Goal: Task Accomplishment & Management: Complete application form

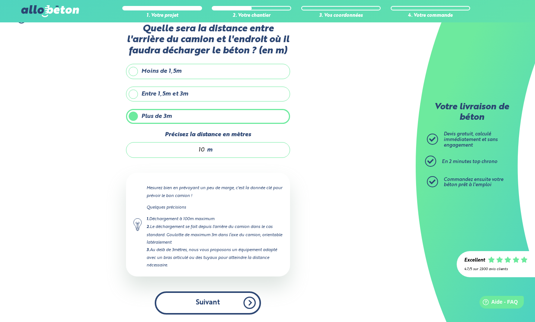
click at [204, 303] on button "Suivant" at bounding box center [208, 302] width 106 height 23
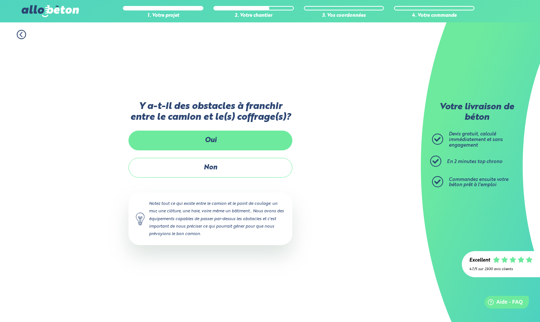
click at [219, 145] on label "Oui" at bounding box center [211, 140] width 164 height 20
click at [0, 0] on input "Oui" at bounding box center [0, 0] width 0 height 0
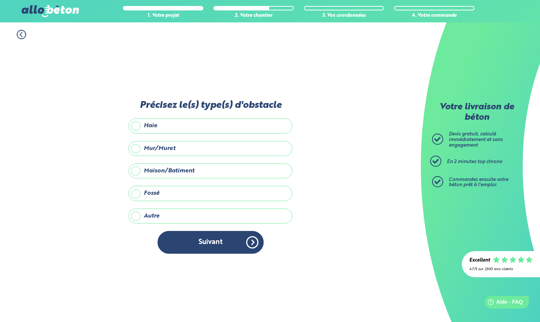
click at [137, 127] on label "Haie" at bounding box center [211, 125] width 164 height 15
click at [0, 0] on input "Haie" at bounding box center [0, 0] width 0 height 0
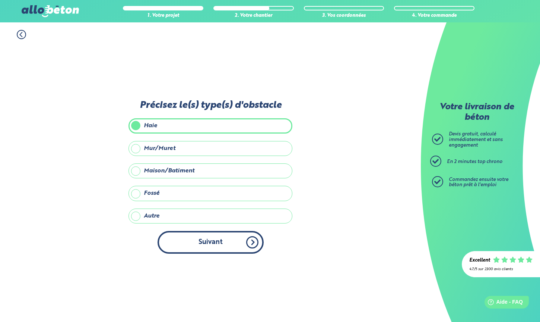
click at [218, 241] on button "Suivant" at bounding box center [211, 242] width 106 height 23
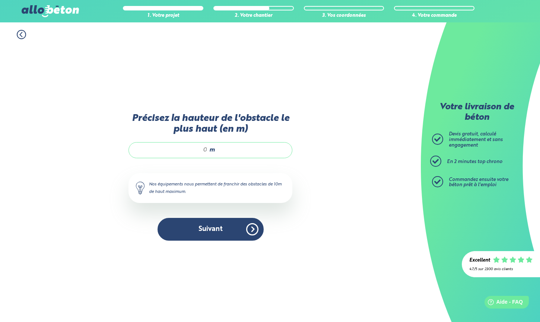
click at [211, 150] on span "m" at bounding box center [212, 149] width 6 height 7
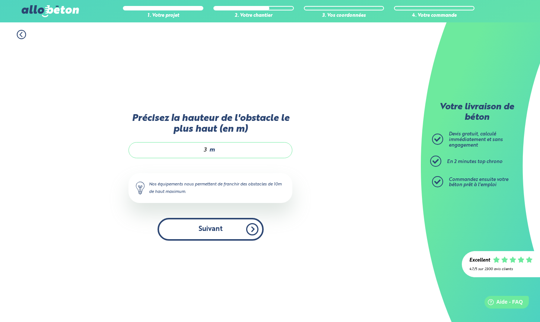
type input "3"
click at [211, 226] on button "Suivant" at bounding box center [211, 229] width 106 height 23
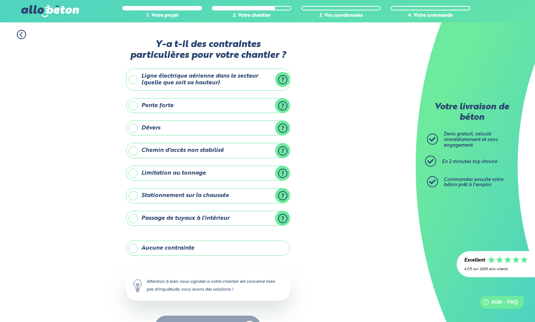
click at [142, 248] on label "Aucune contrainte" at bounding box center [208, 247] width 164 height 15
click at [0, 0] on input "Aucune contrainte" at bounding box center [0, 0] width 0 height 0
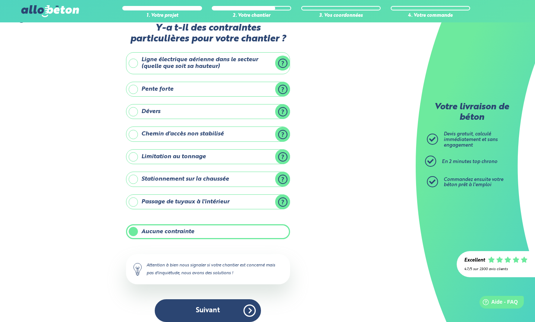
scroll to position [24, 0]
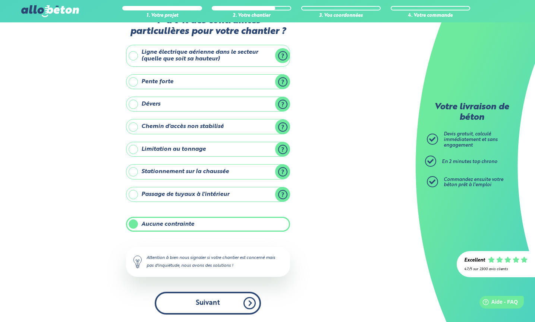
click at [200, 302] on button "Suivant" at bounding box center [208, 302] width 106 height 23
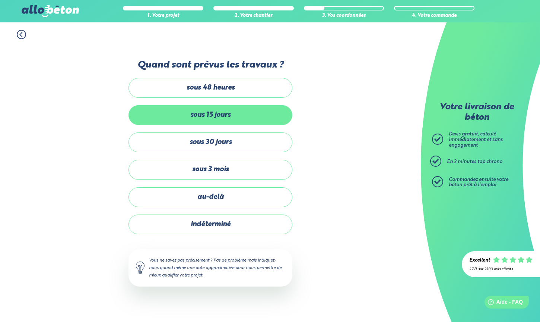
click at [177, 116] on label "sous 15 jours" at bounding box center [211, 115] width 164 height 20
click at [0, 0] on input "sous 15 jours" at bounding box center [0, 0] width 0 height 0
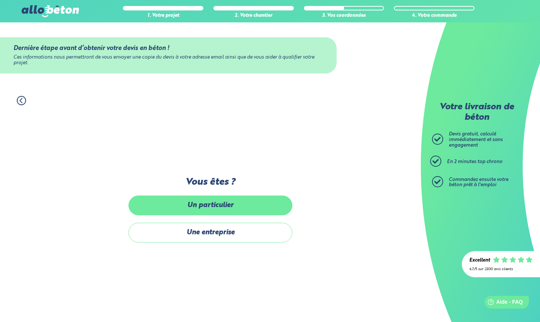
click at [203, 205] on label "Un particulier" at bounding box center [211, 205] width 164 height 20
click at [0, 0] on input "Un particulier" at bounding box center [0, 0] width 0 height 0
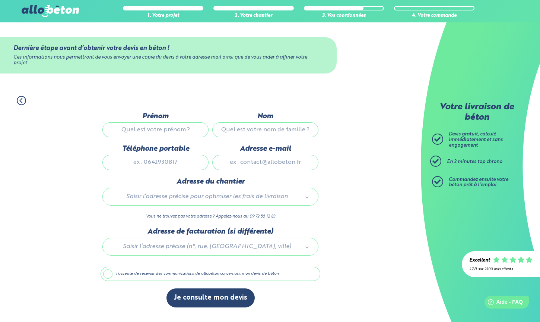
click at [145, 129] on input "Prénom" at bounding box center [156, 129] width 106 height 15
type input "[PERSON_NAME]"
click at [260, 131] on input "Nom" at bounding box center [265, 129] width 106 height 15
type input "BUZON"
click at [147, 163] on input "Téléphone portable" at bounding box center [156, 162] width 106 height 15
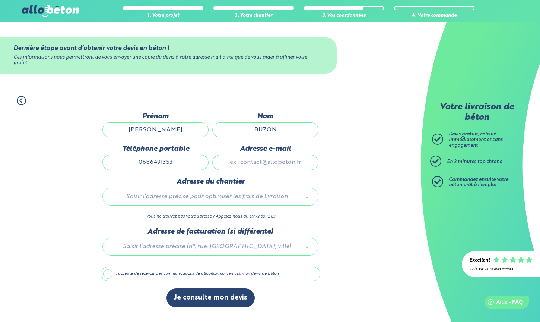
type input "0686491353"
click at [238, 158] on input "Adresse e-mail" at bounding box center [265, 162] width 106 height 15
type input "[EMAIL_ADDRESS][DOMAIN_NAME]"
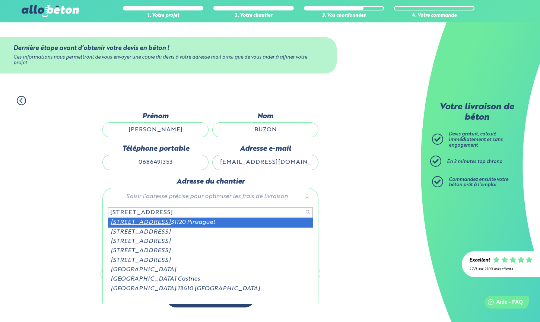
type input "17 rue La Taillade"
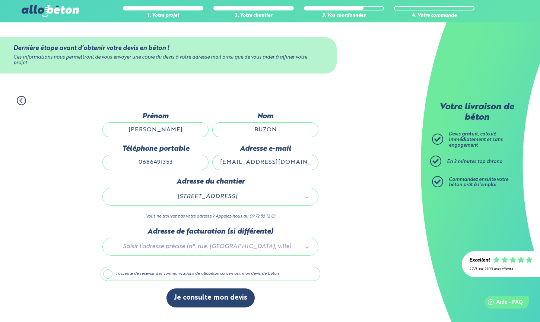
click at [105, 272] on label "J'accepte de recevoir des communications de allobéton concernant mon devis de b…" at bounding box center [211, 274] width 220 height 14
click at [0, 0] on input "J'accepte de recevoir des communications de allobéton concernant mon devis de b…" at bounding box center [0, 0] width 0 height 0
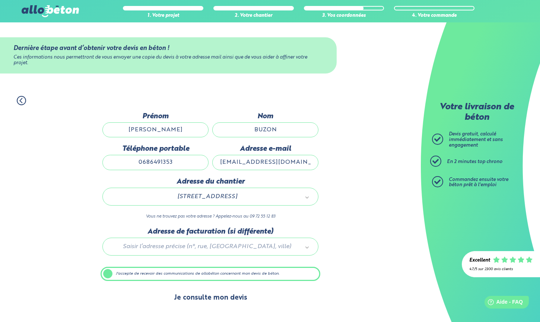
click at [208, 297] on button "Je consulte mon devis" at bounding box center [211, 297] width 88 height 19
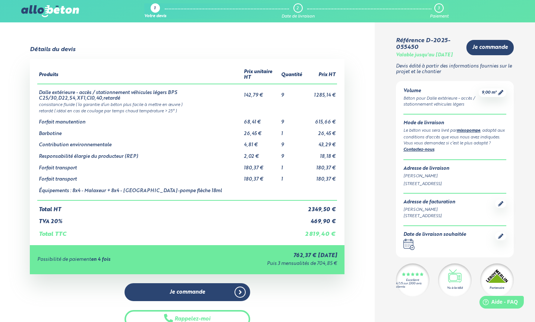
click at [78, 287] on div "Je commande Rappelez-moi Télécharger le devis" at bounding box center [187, 319] width 315 height 72
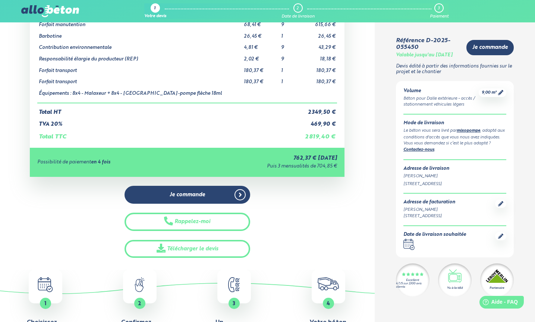
scroll to position [112, 0]
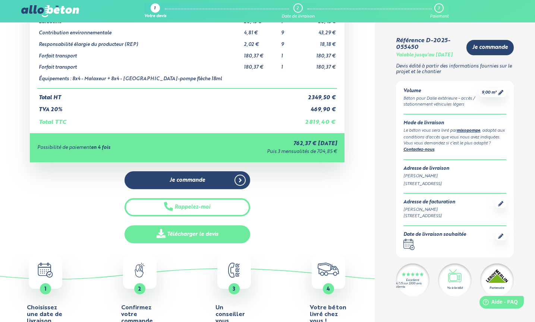
click at [179, 233] on link "Télécharger le devis" at bounding box center [187, 234] width 126 height 18
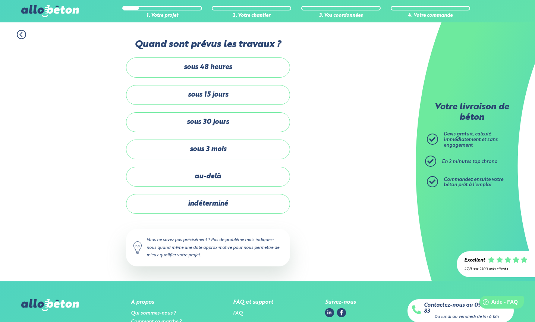
scroll to position [24, 0]
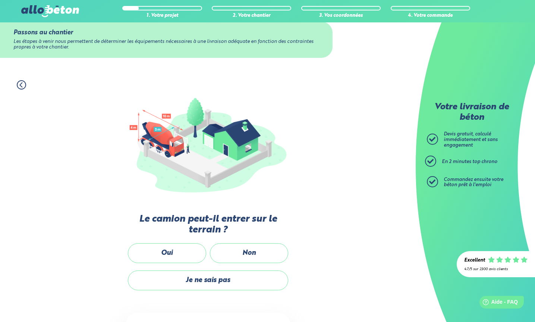
scroll to position [107, 0]
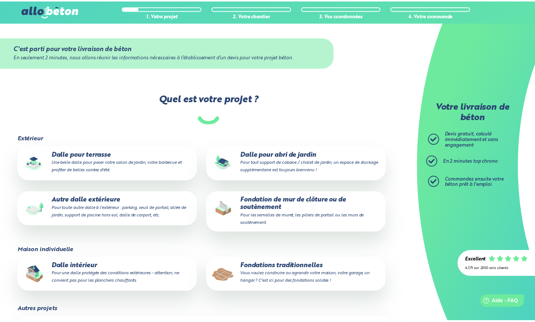
scroll to position [75, 0]
